Goal: Check status: Check status

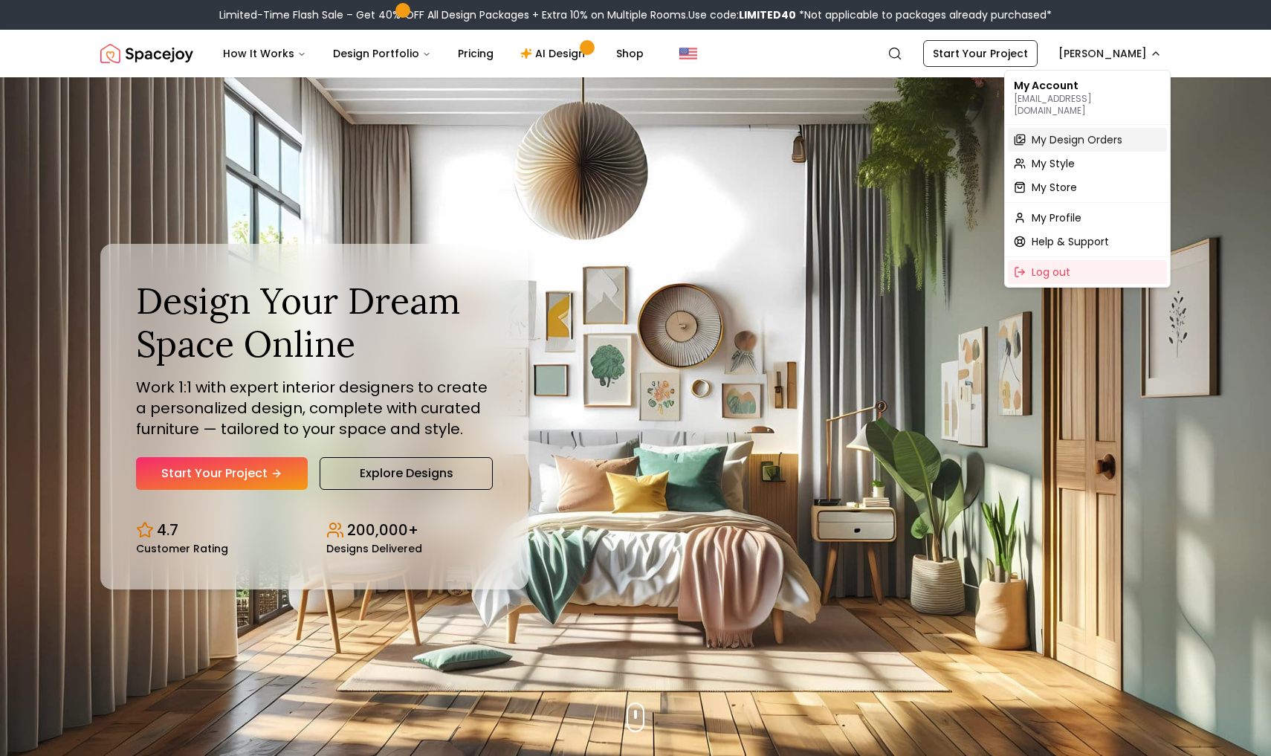
click at [1073, 133] on span "My Design Orders" at bounding box center [1077, 139] width 91 height 15
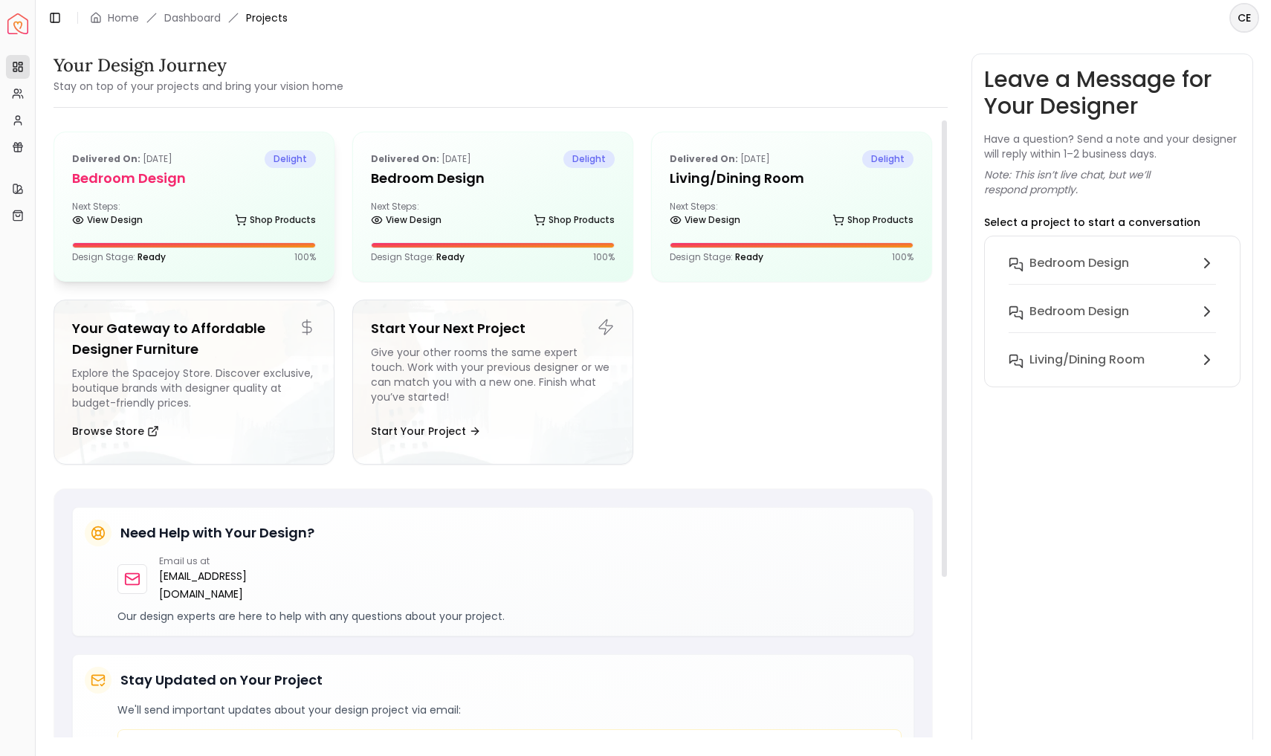
click at [284, 234] on div "Delivered on: [DATE] delight Bedroom design Next Steps: View Design Shop Produc…" at bounding box center [194, 206] width 280 height 149
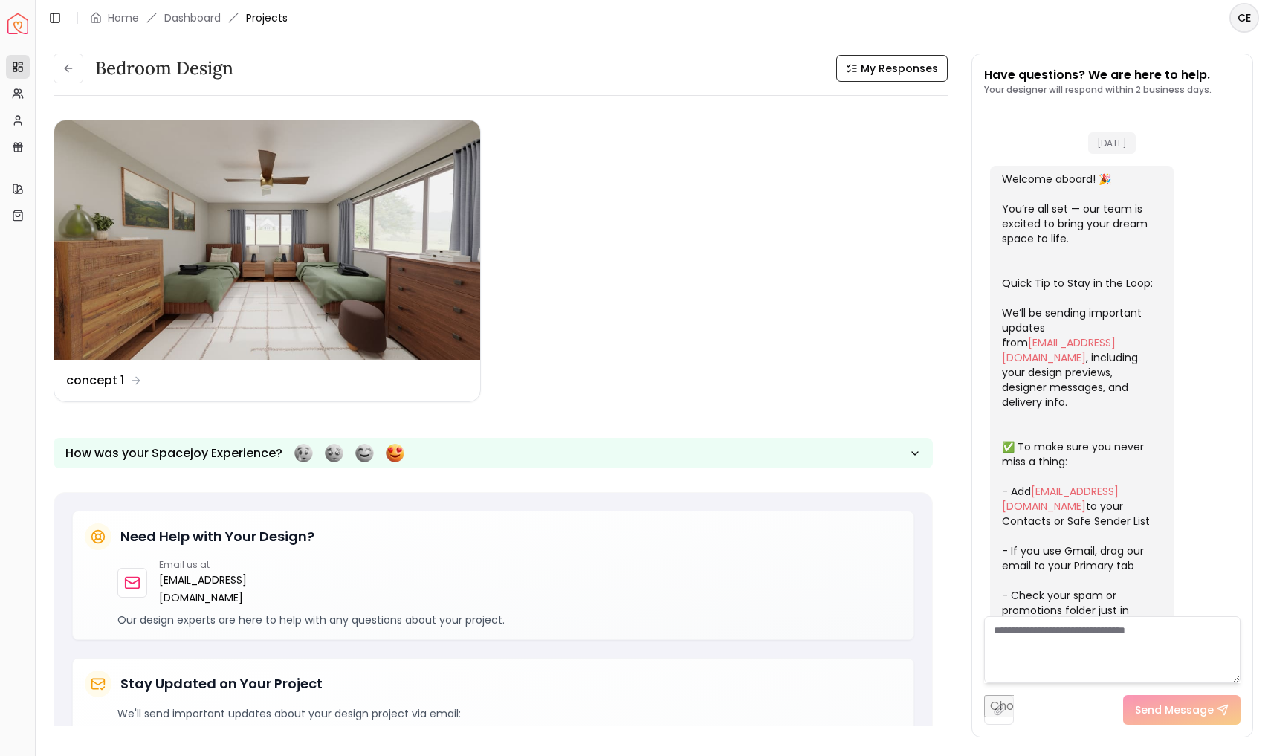
scroll to position [250, 0]
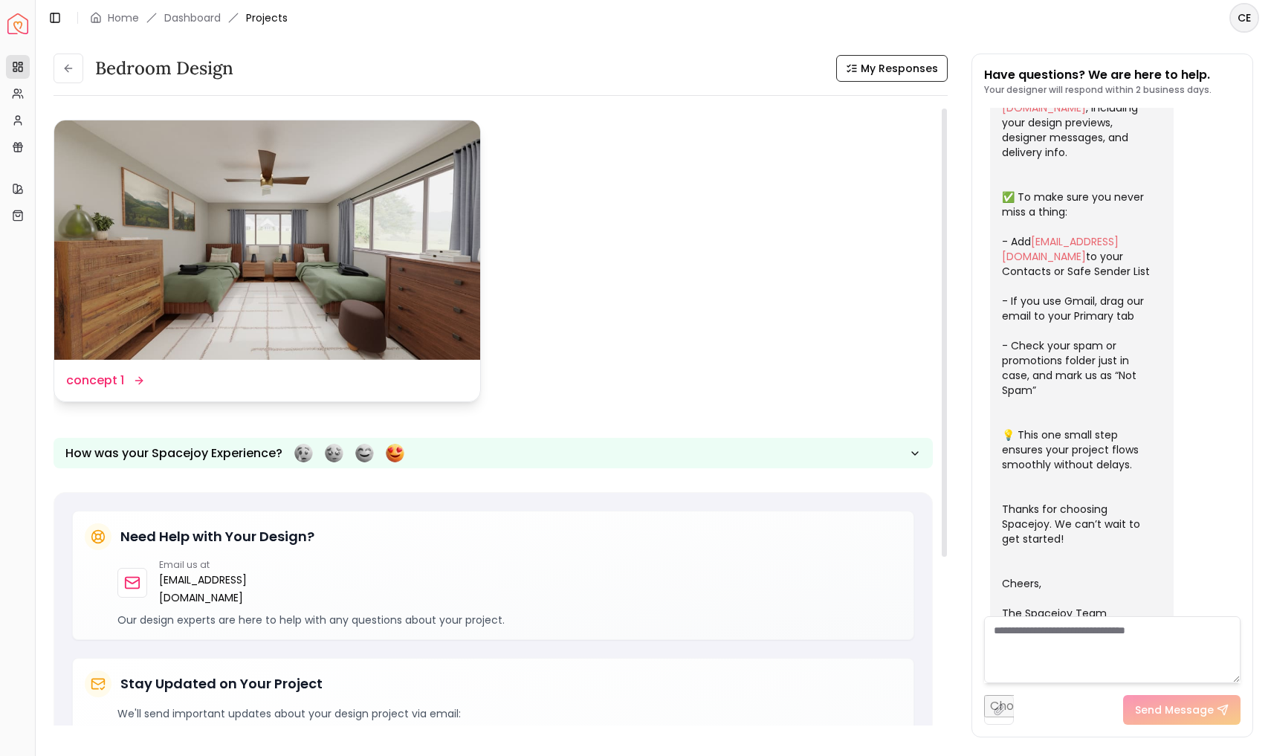
click at [135, 384] on icon at bounding box center [139, 381] width 12 height 12
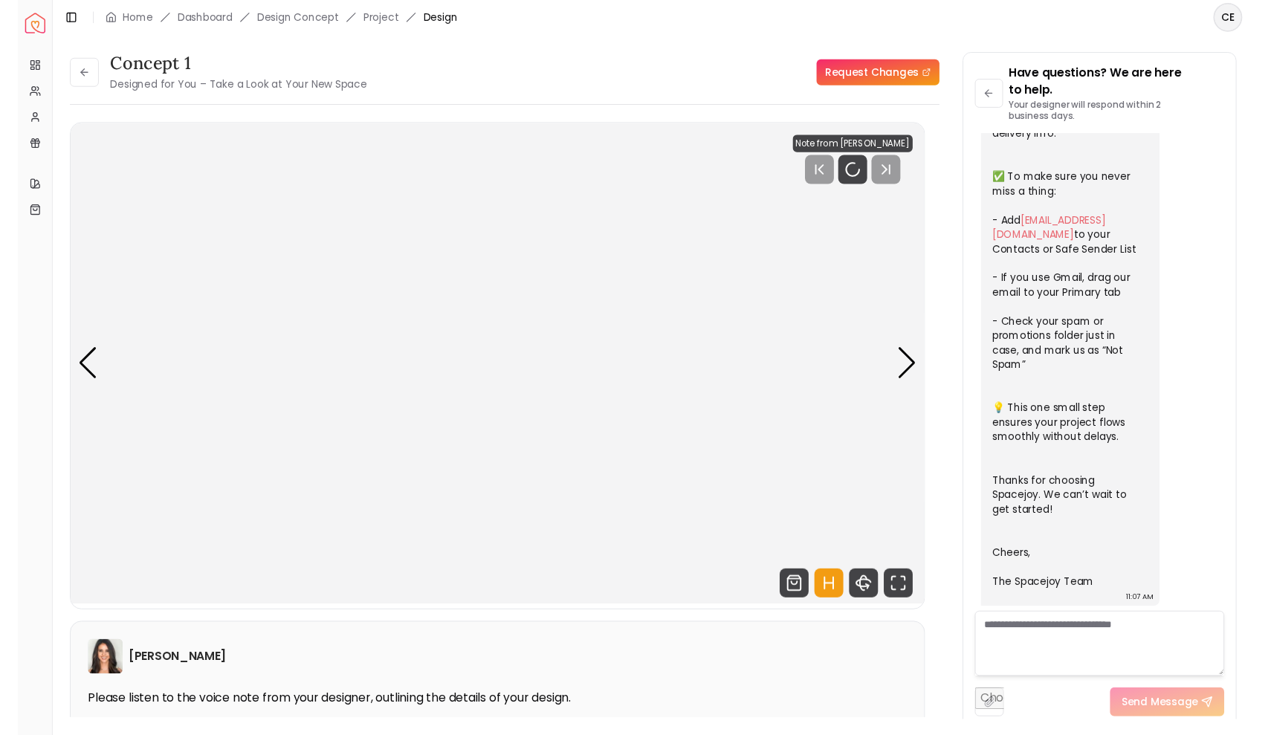
scroll to position [268, 0]
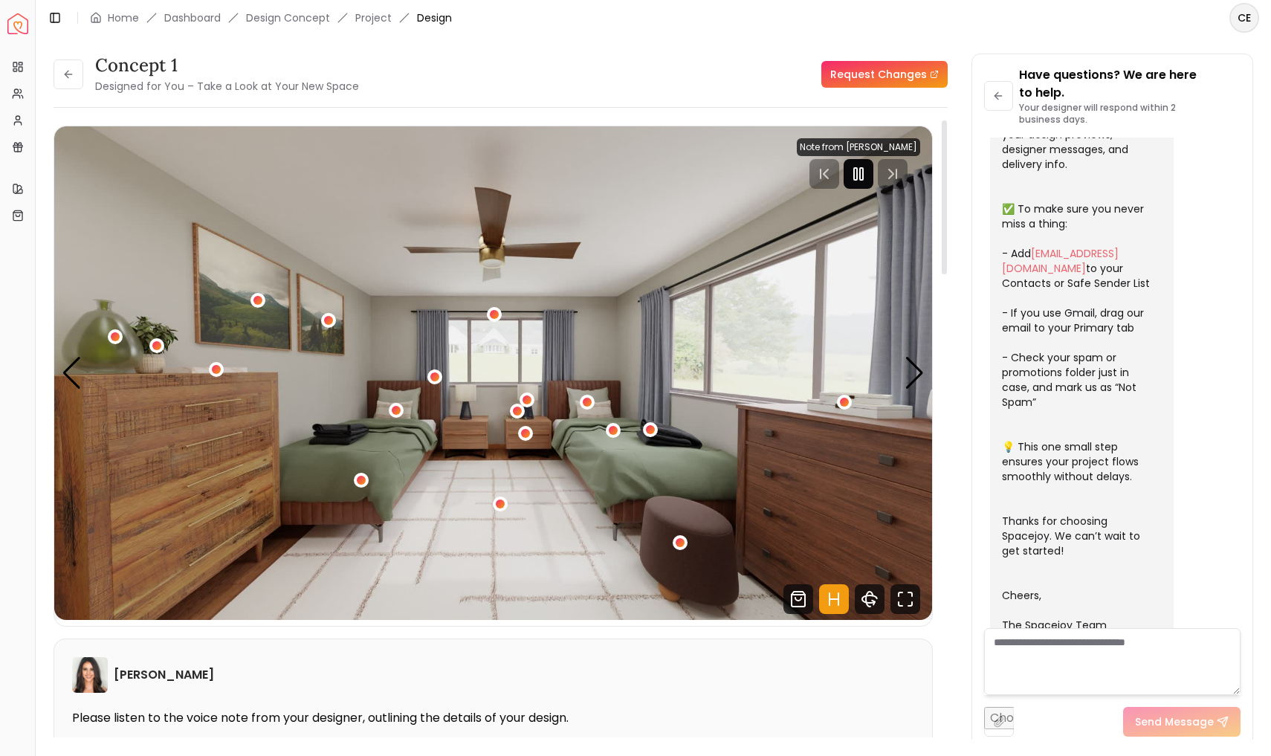
click at [857, 172] on rect "Pause" at bounding box center [855, 174] width 3 height 12
click at [917, 371] on div "Next slide" at bounding box center [915, 373] width 20 height 33
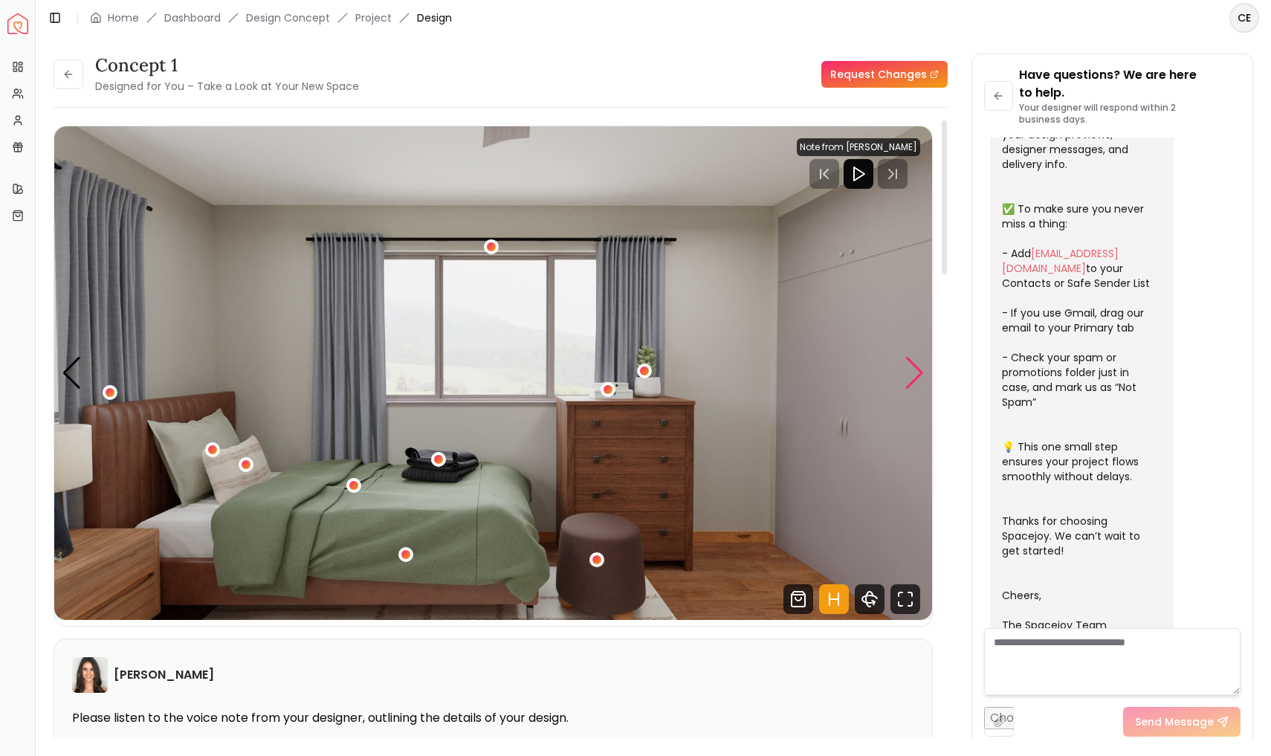
click at [923, 370] on div "Next slide" at bounding box center [915, 373] width 20 height 33
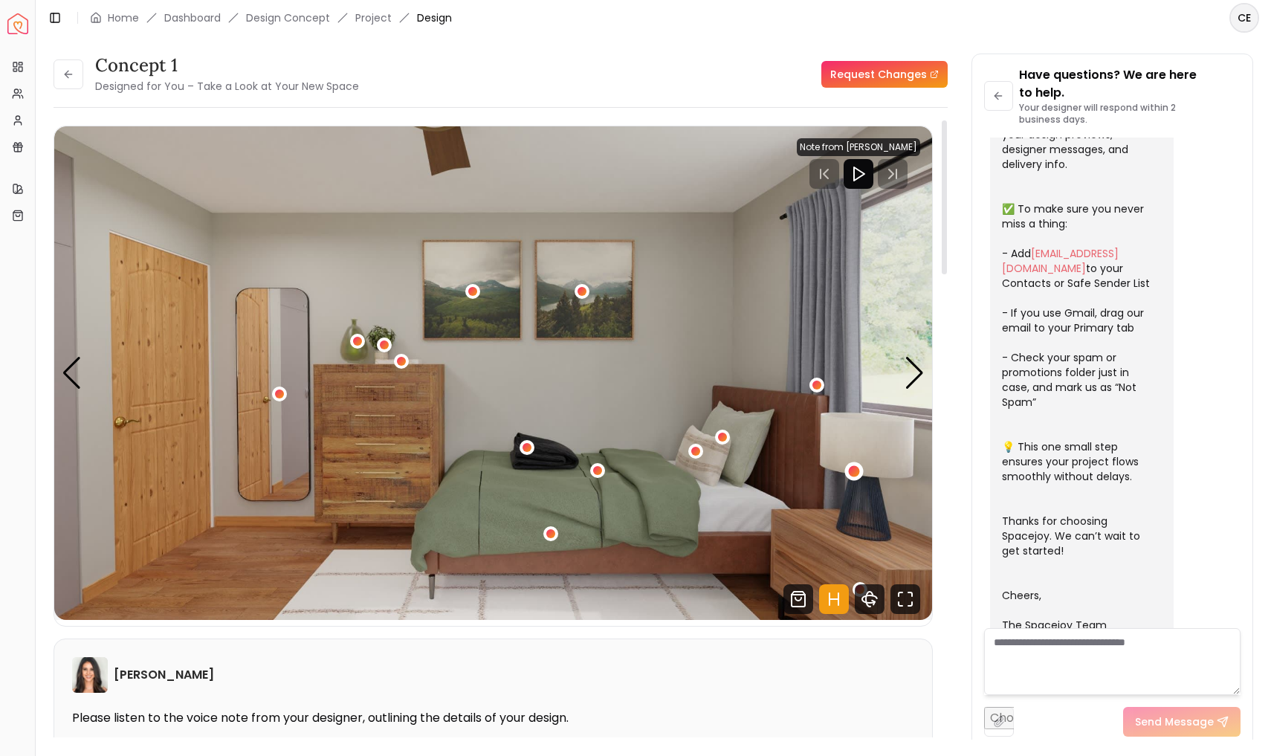
click at [859, 475] on div "3 / 4" at bounding box center [854, 471] width 11 height 11
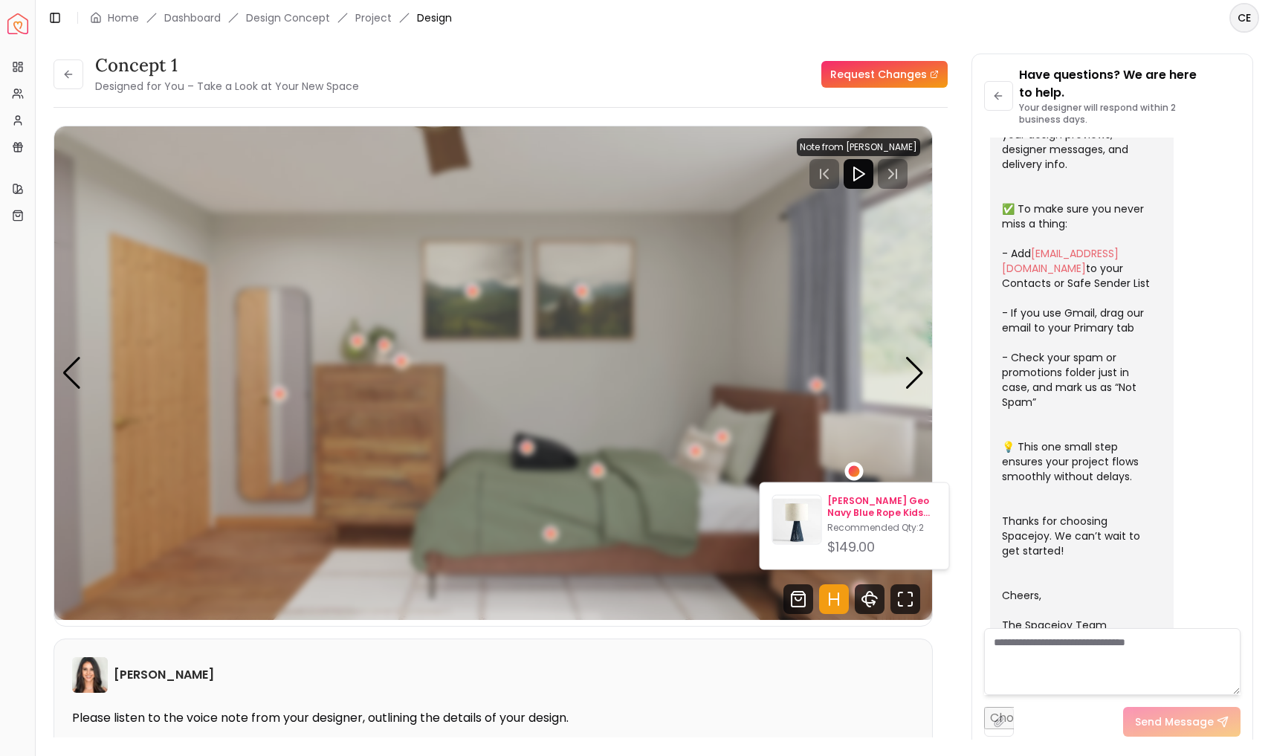
click at [797, 535] on img at bounding box center [797, 523] width 48 height 48
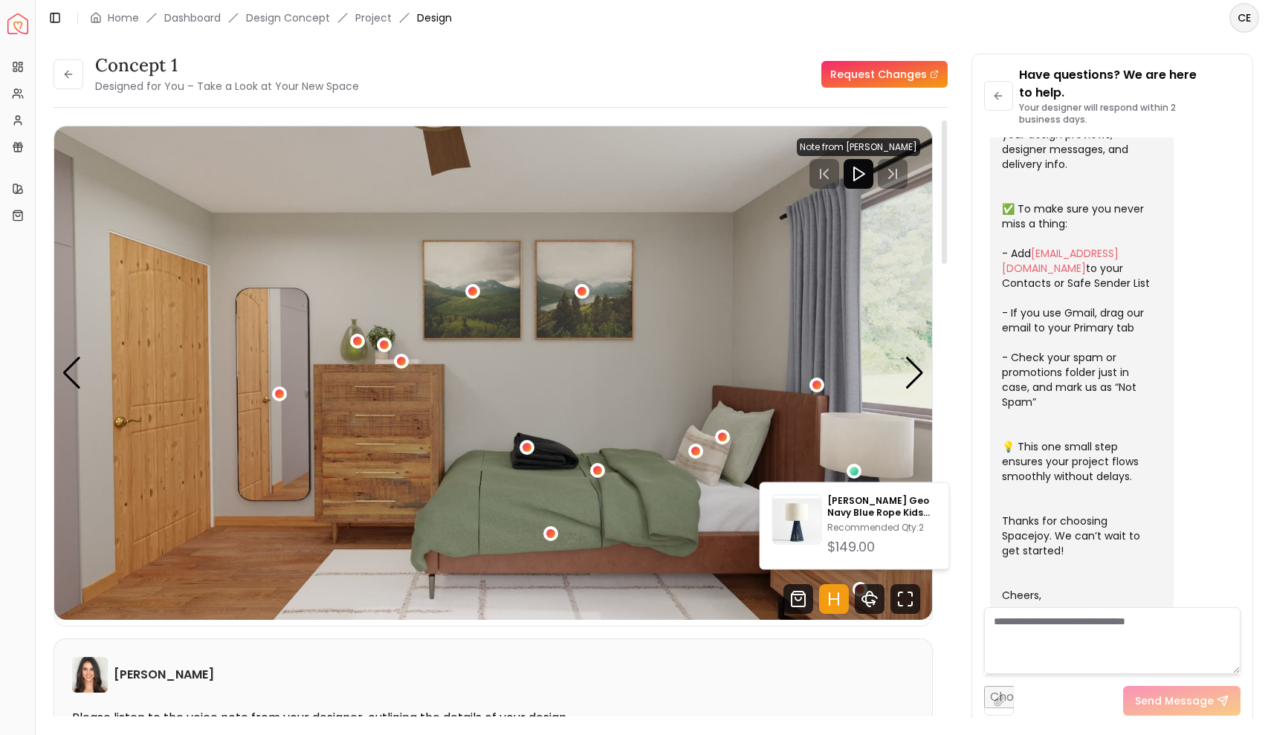
click at [902, 382] on img "3 / 4" at bounding box center [493, 373] width 878 height 494
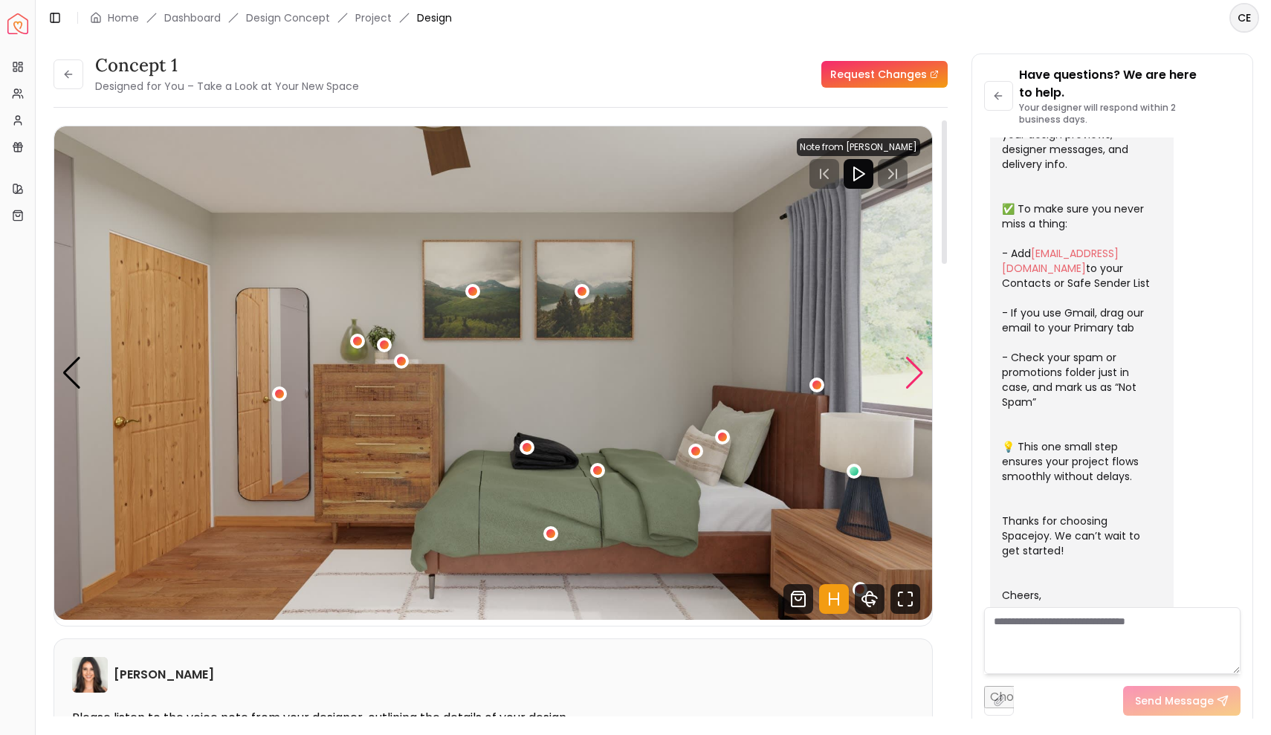
click at [912, 379] on div "Next slide" at bounding box center [915, 373] width 20 height 33
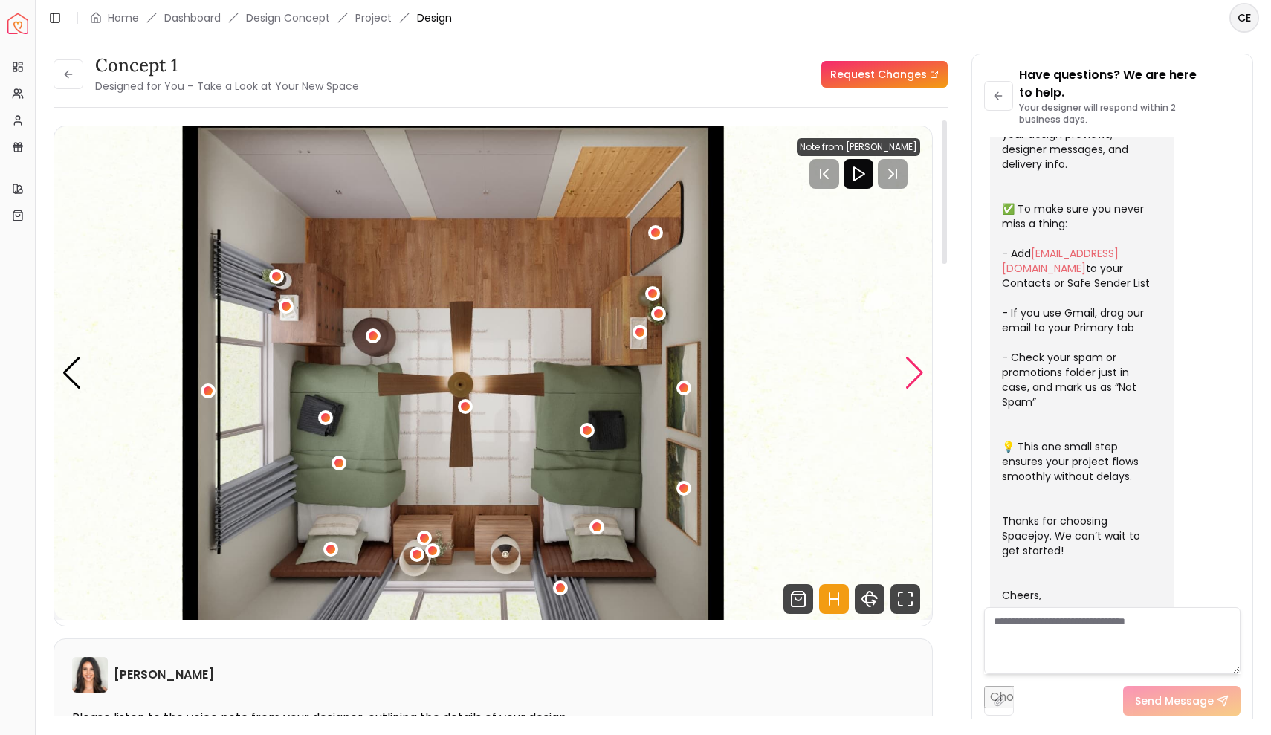
click at [920, 378] on div "Next slide" at bounding box center [915, 373] width 20 height 33
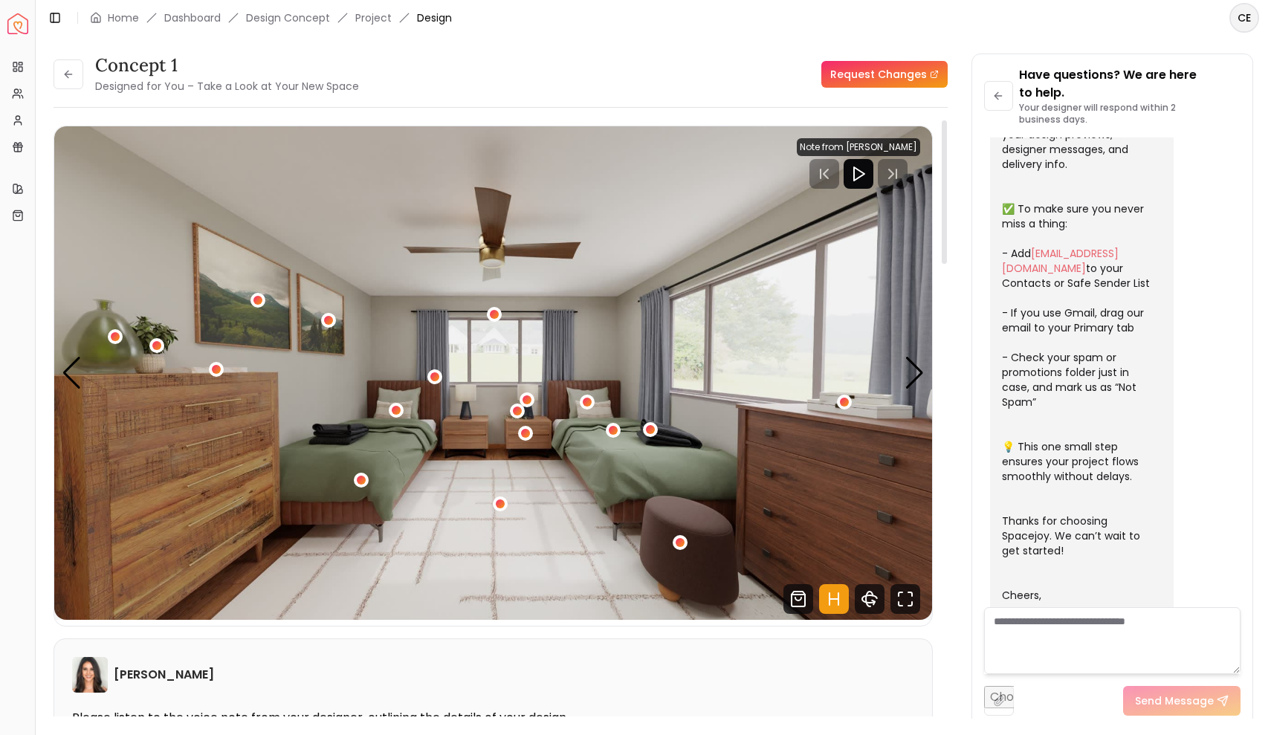
scroll to position [0, 0]
click at [917, 370] on div "Next slide" at bounding box center [915, 373] width 20 height 33
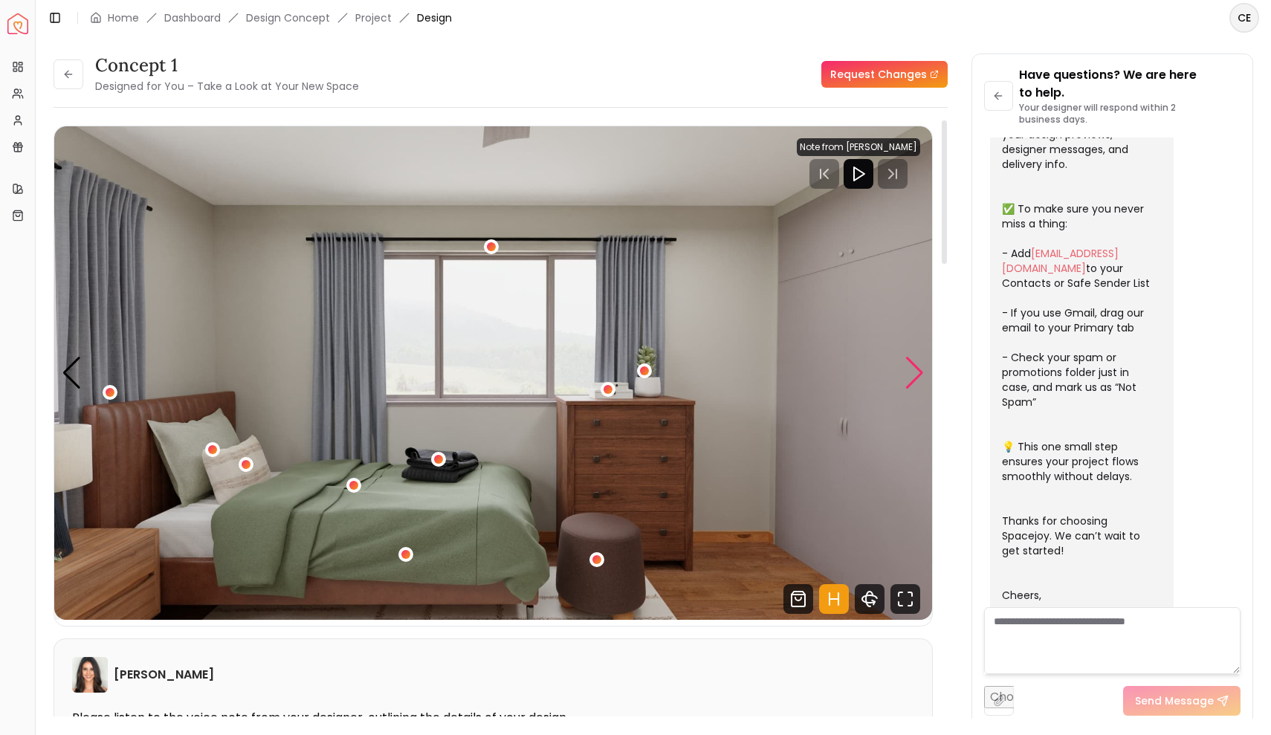
click at [917, 370] on div "Next slide" at bounding box center [915, 373] width 20 height 33
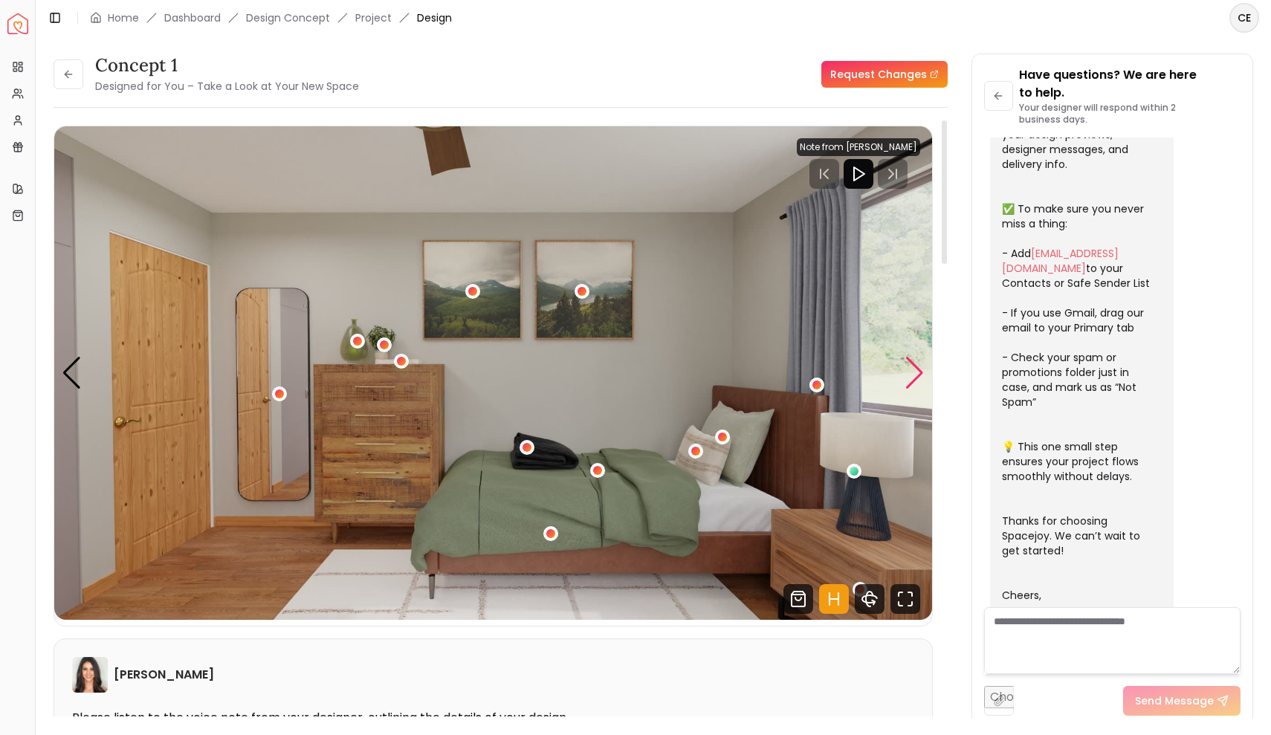
click at [917, 370] on div "Next slide" at bounding box center [915, 373] width 20 height 33
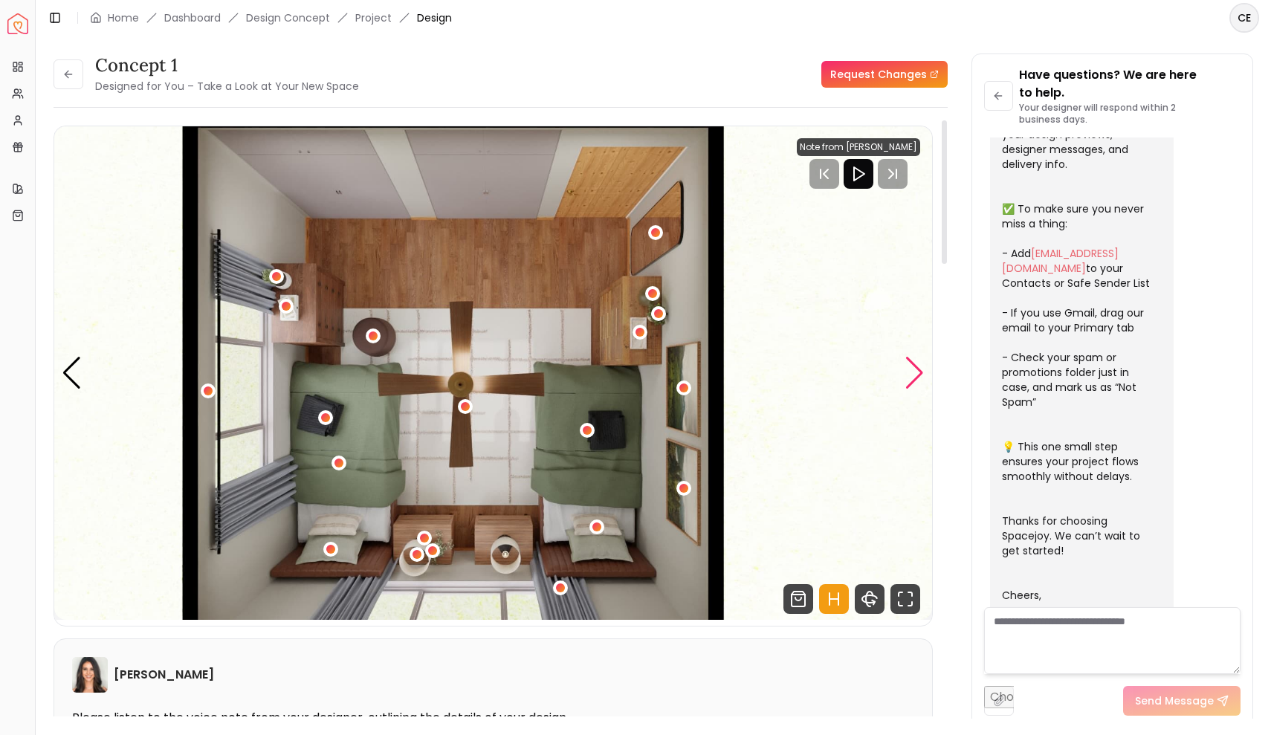
click at [919, 373] on div "Next slide" at bounding box center [915, 373] width 20 height 33
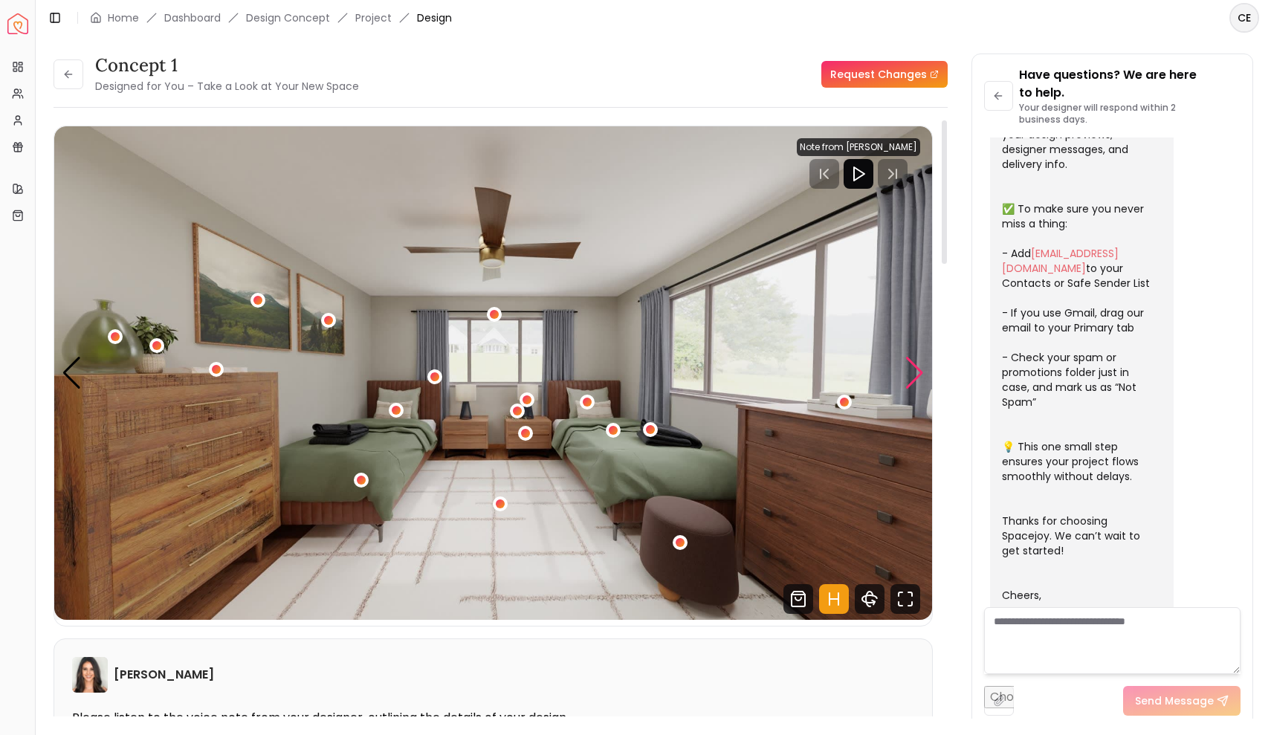
click at [919, 373] on div "Next slide" at bounding box center [915, 373] width 20 height 33
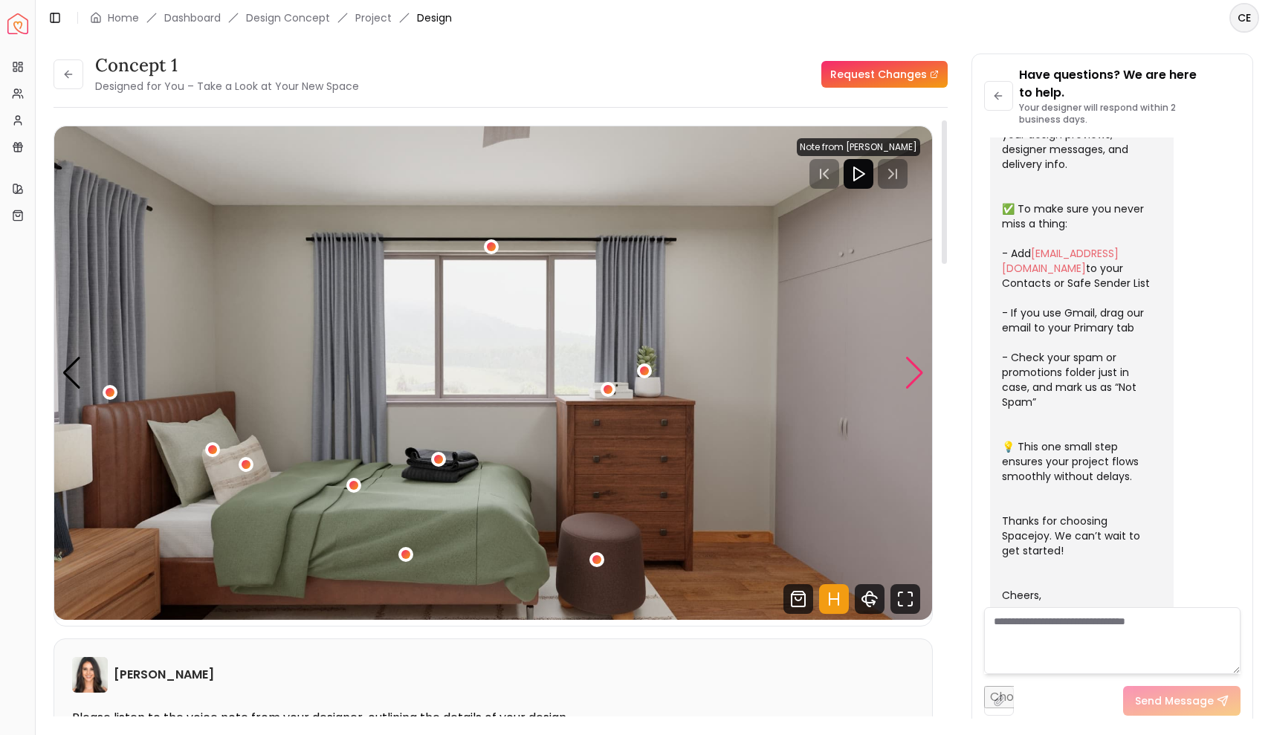
click at [919, 373] on div "Next slide" at bounding box center [915, 373] width 20 height 33
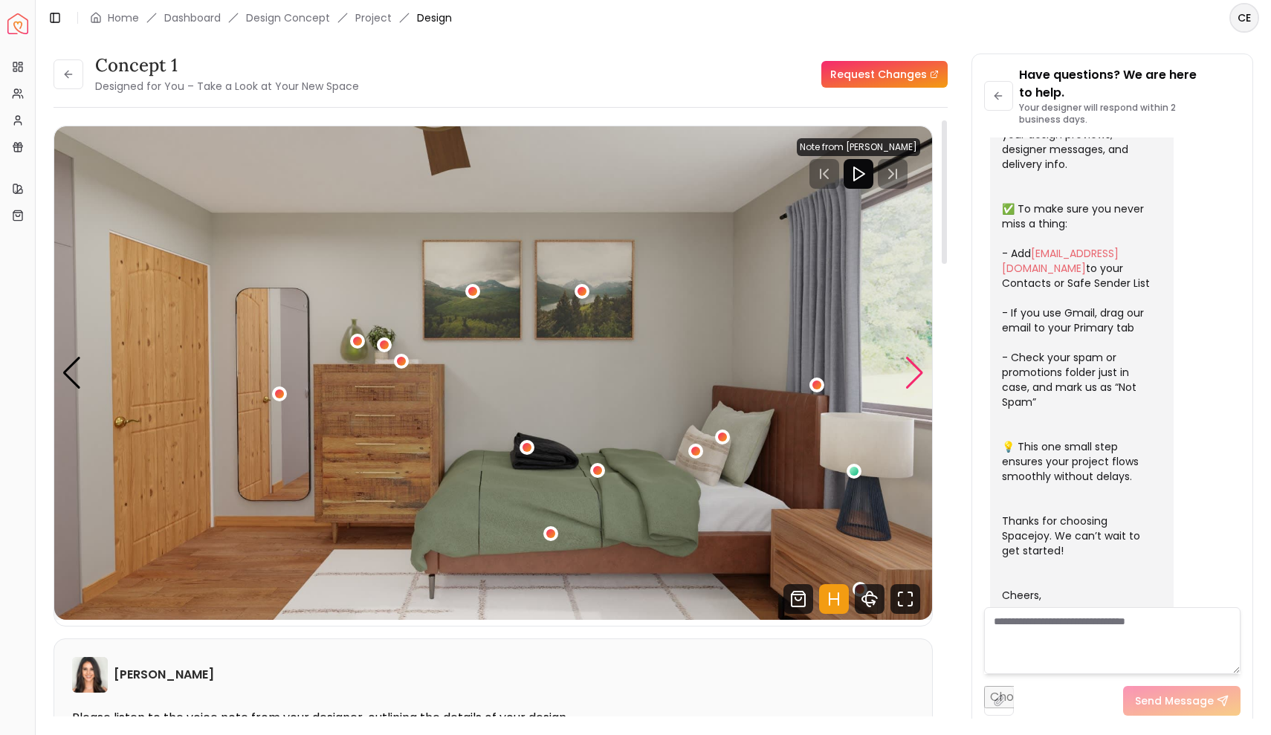
click at [919, 373] on div "Next slide" at bounding box center [915, 373] width 20 height 33
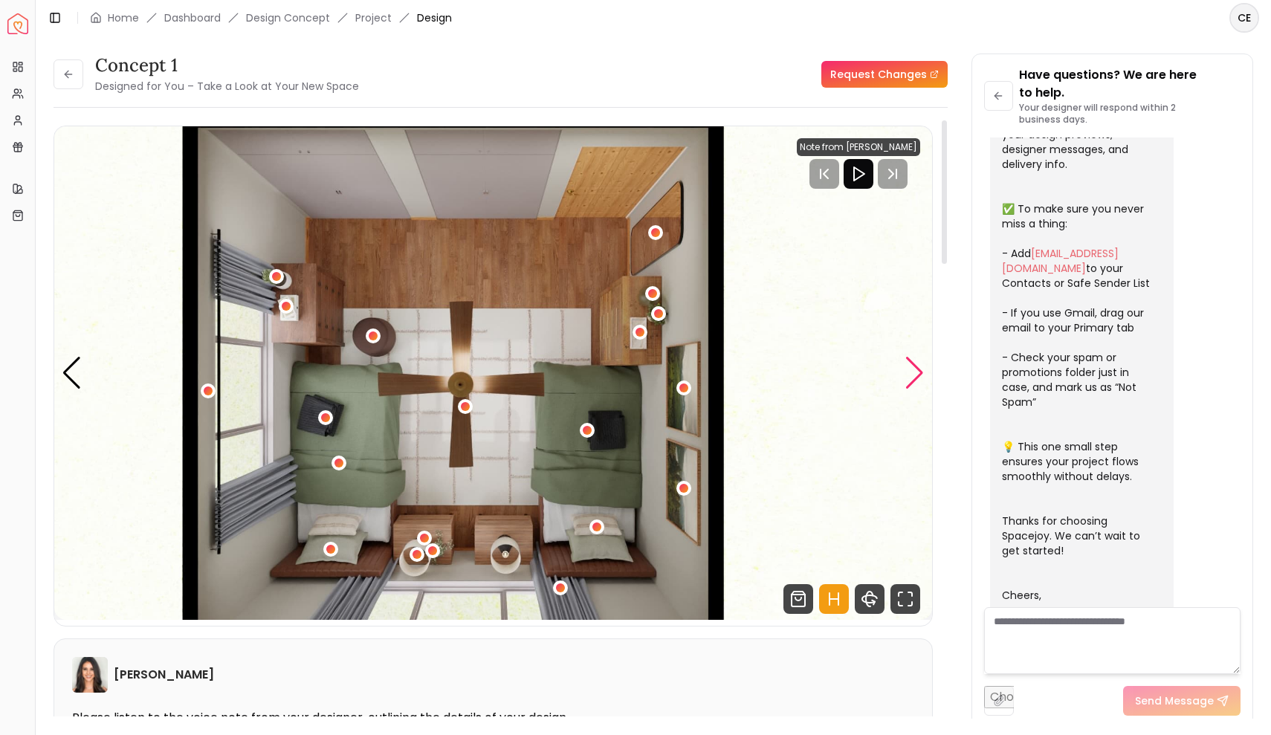
click at [919, 373] on div "Next slide" at bounding box center [915, 373] width 20 height 33
